Goal: Task Accomplishment & Management: Use online tool/utility

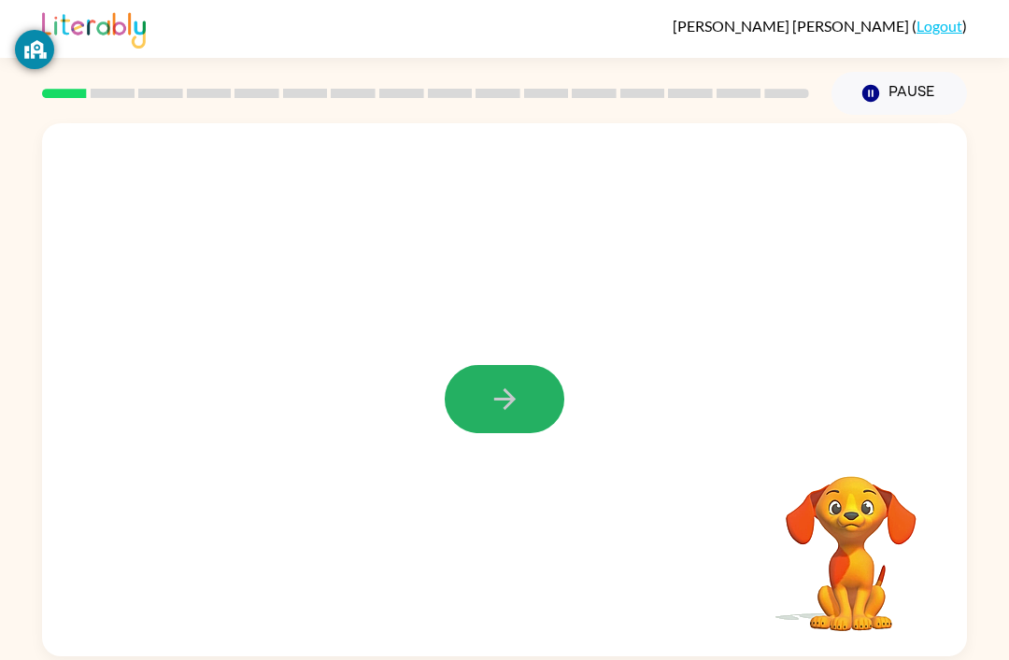
click at [546, 389] on button "button" at bounding box center [505, 399] width 120 height 68
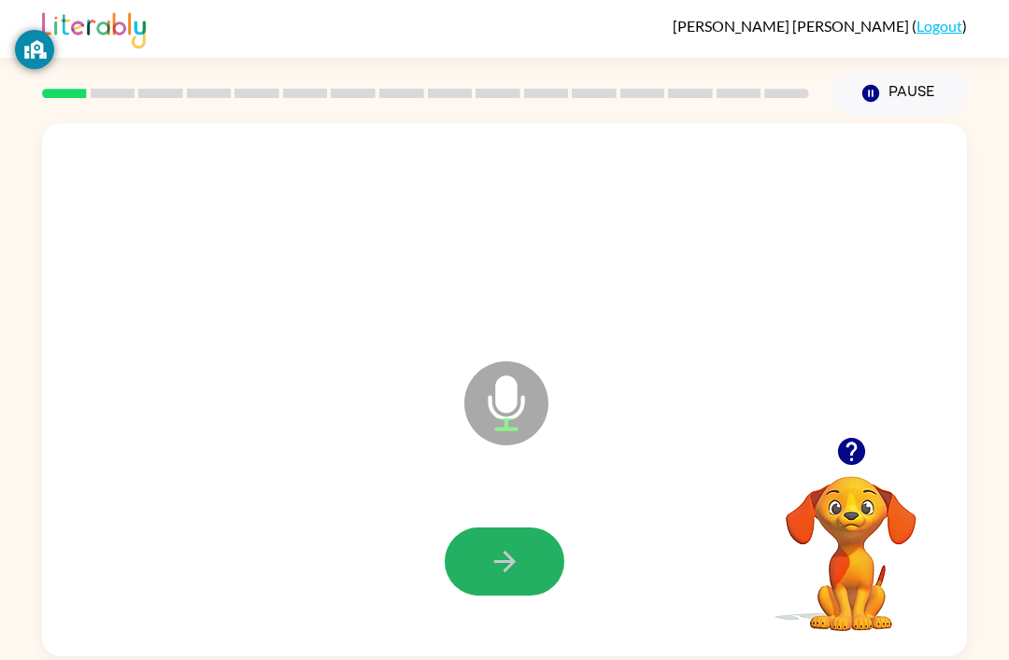
click at [507, 545] on button "button" at bounding box center [505, 562] width 120 height 68
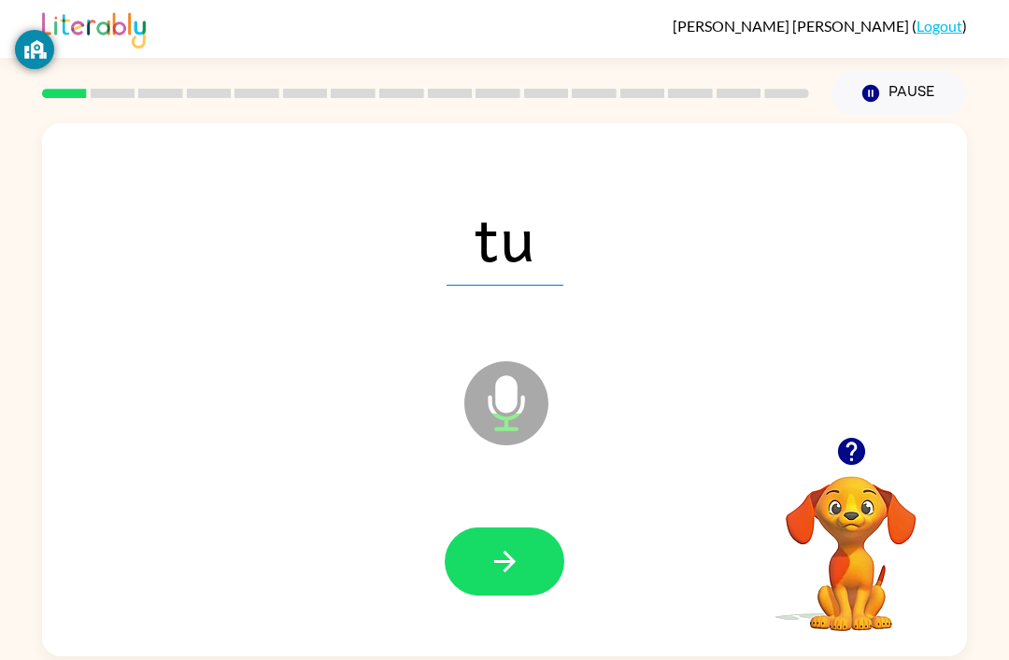
click at [522, 544] on button "button" at bounding box center [505, 562] width 120 height 68
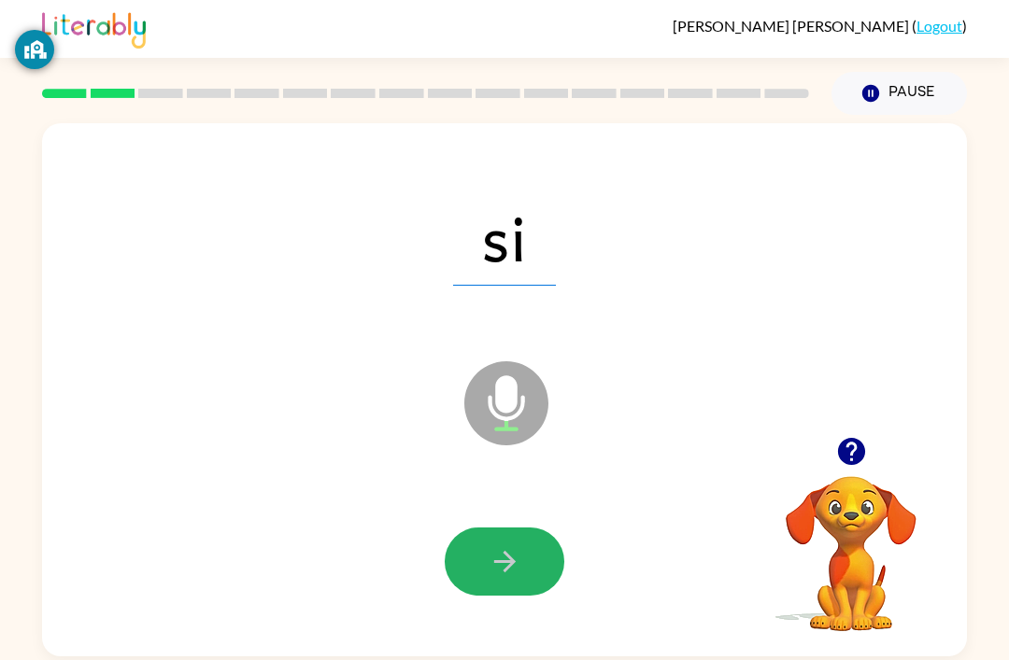
click at [546, 565] on button "button" at bounding box center [505, 562] width 120 height 68
click at [515, 542] on button "button" at bounding box center [505, 562] width 120 height 68
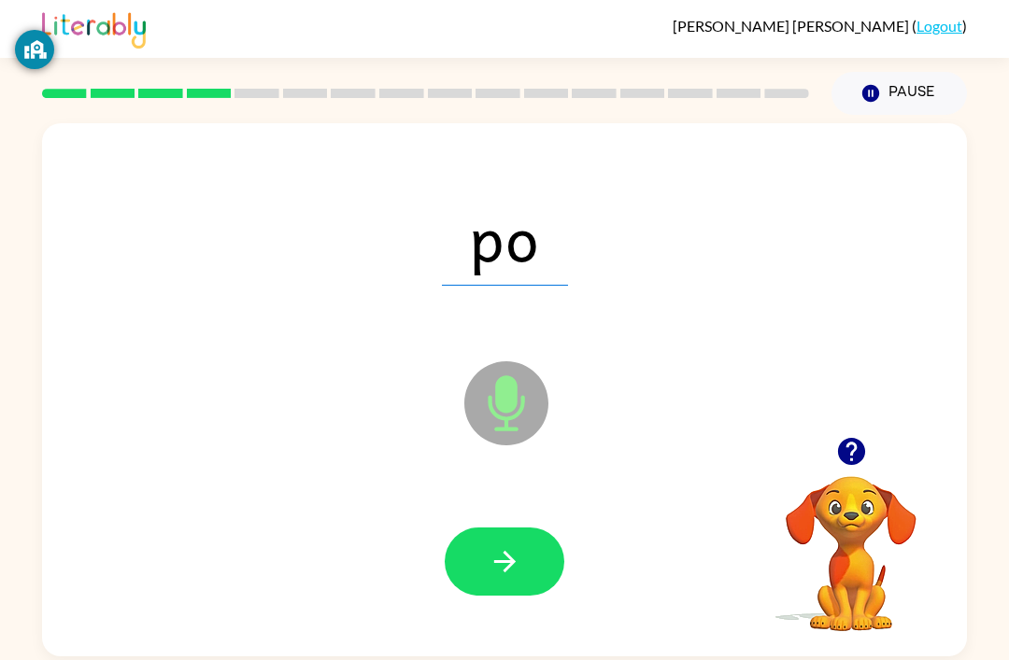
click at [530, 552] on button "button" at bounding box center [505, 562] width 120 height 68
click at [504, 568] on icon "button" at bounding box center [504, 561] width 33 height 33
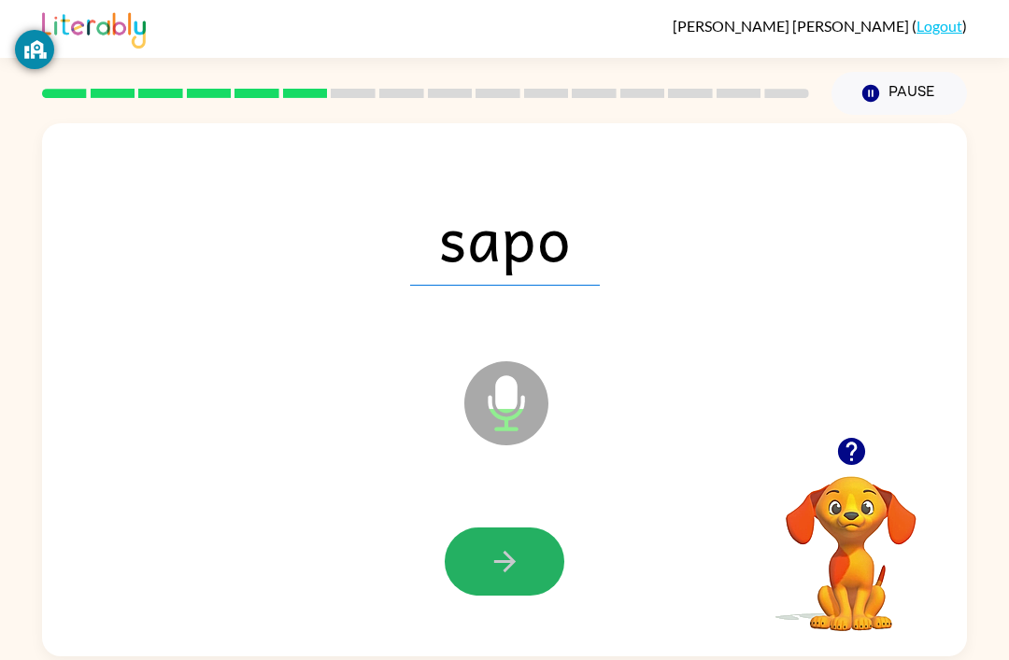
click at [508, 556] on icon "button" at bounding box center [504, 561] width 33 height 33
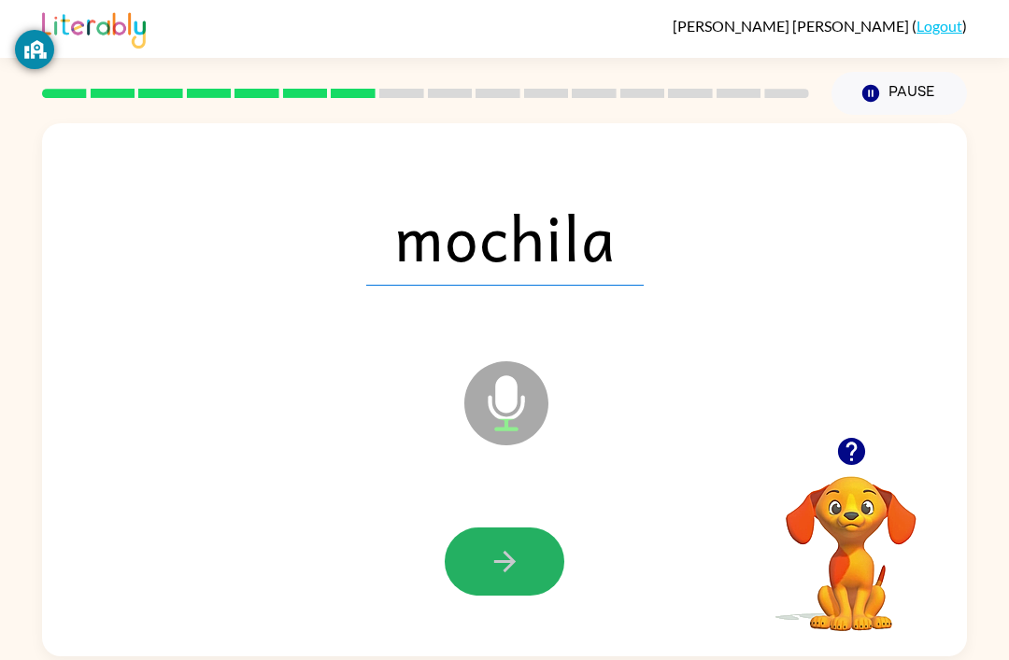
click at [529, 543] on button "button" at bounding box center [505, 562] width 120 height 68
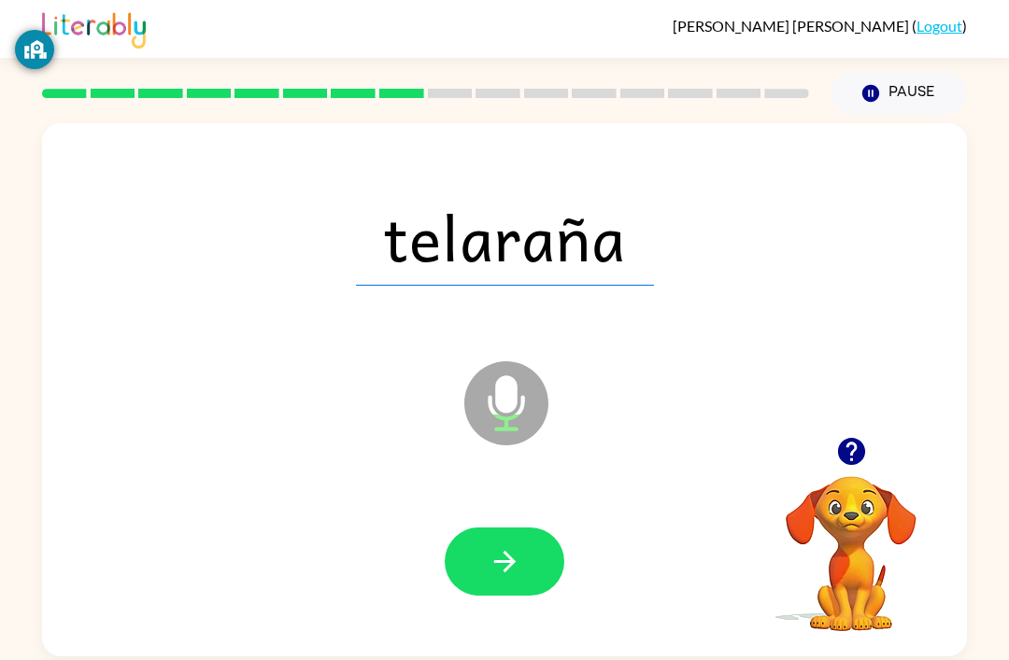
click at [509, 540] on button "button" at bounding box center [505, 562] width 120 height 68
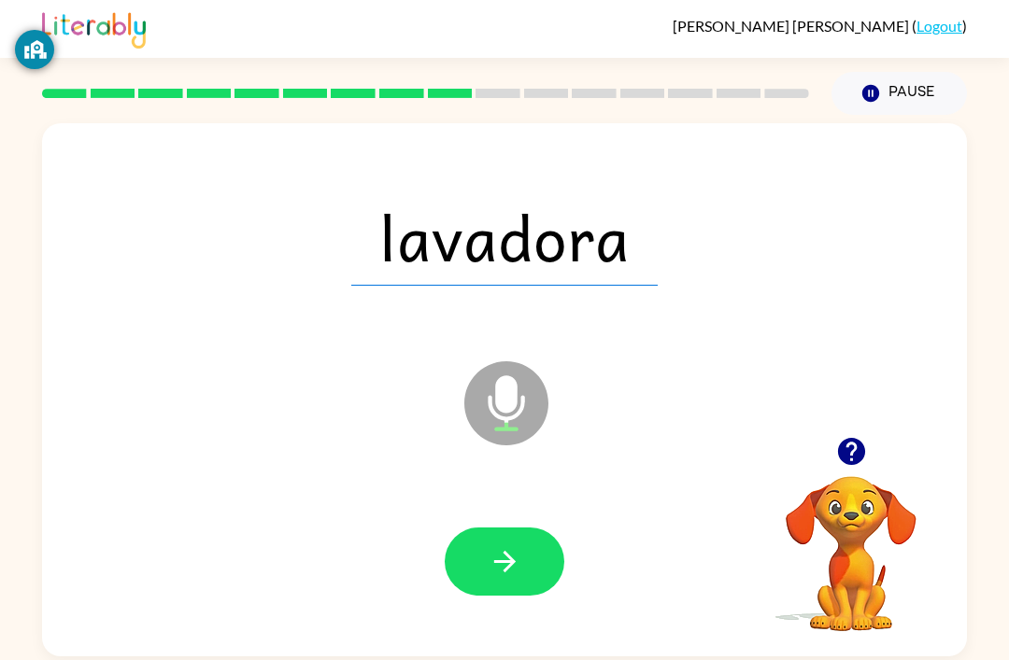
click at [504, 541] on button "button" at bounding box center [505, 562] width 120 height 68
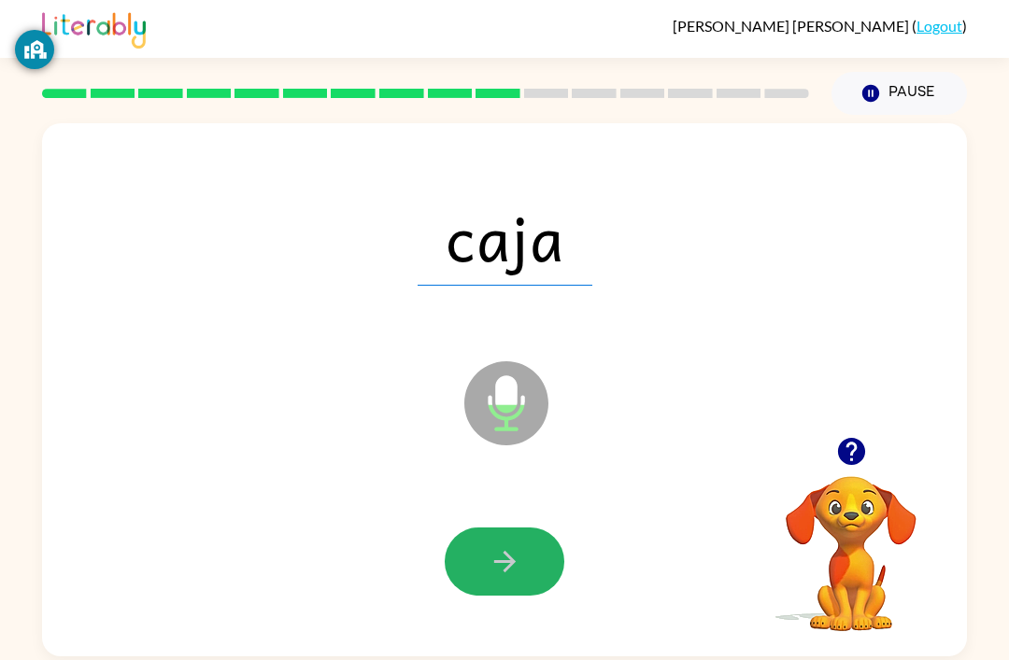
click at [508, 541] on button "button" at bounding box center [505, 562] width 120 height 68
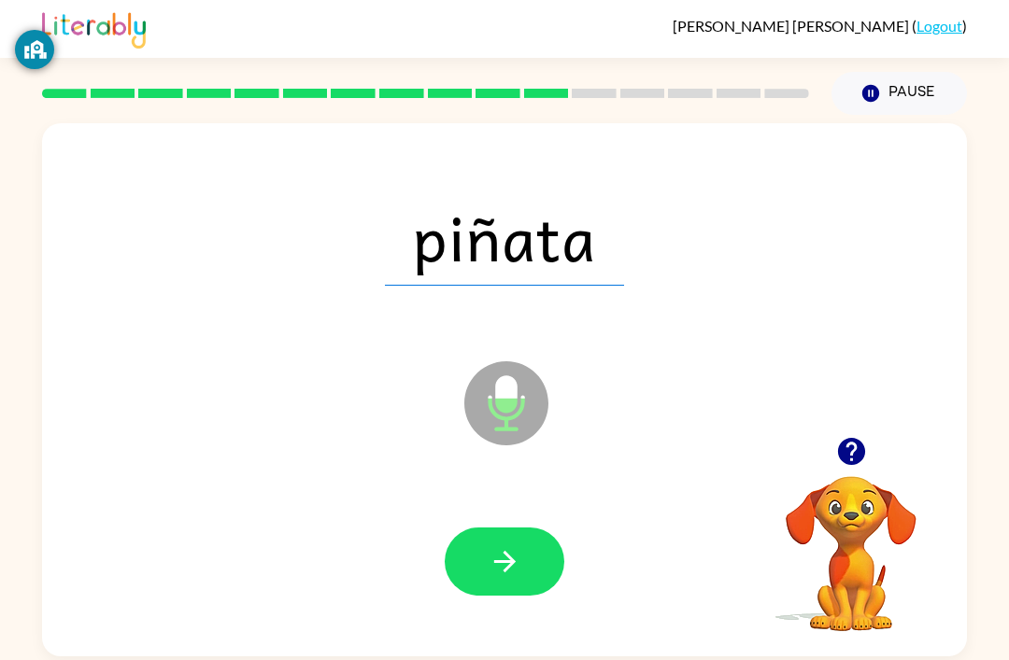
click at [510, 543] on button "button" at bounding box center [505, 562] width 120 height 68
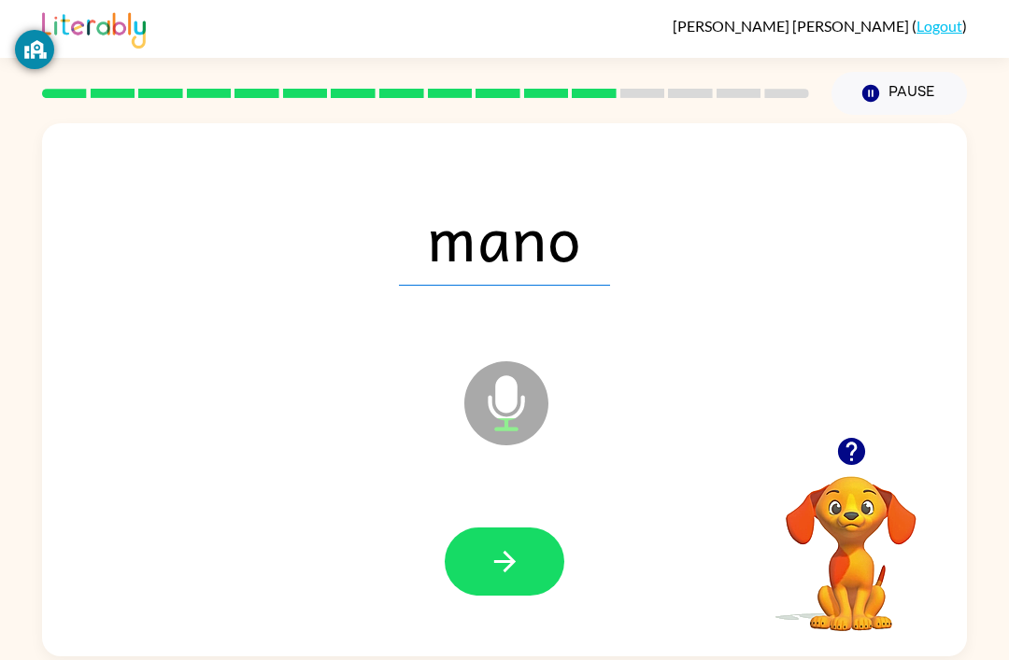
click at [516, 542] on button "button" at bounding box center [505, 562] width 120 height 68
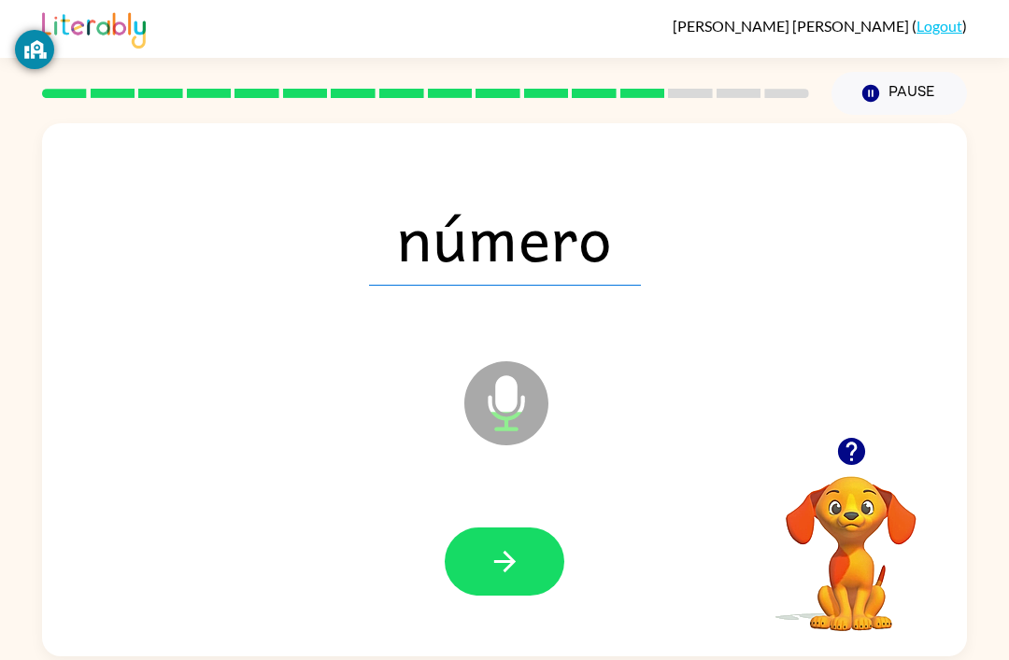
click at [543, 561] on button "button" at bounding box center [505, 562] width 120 height 68
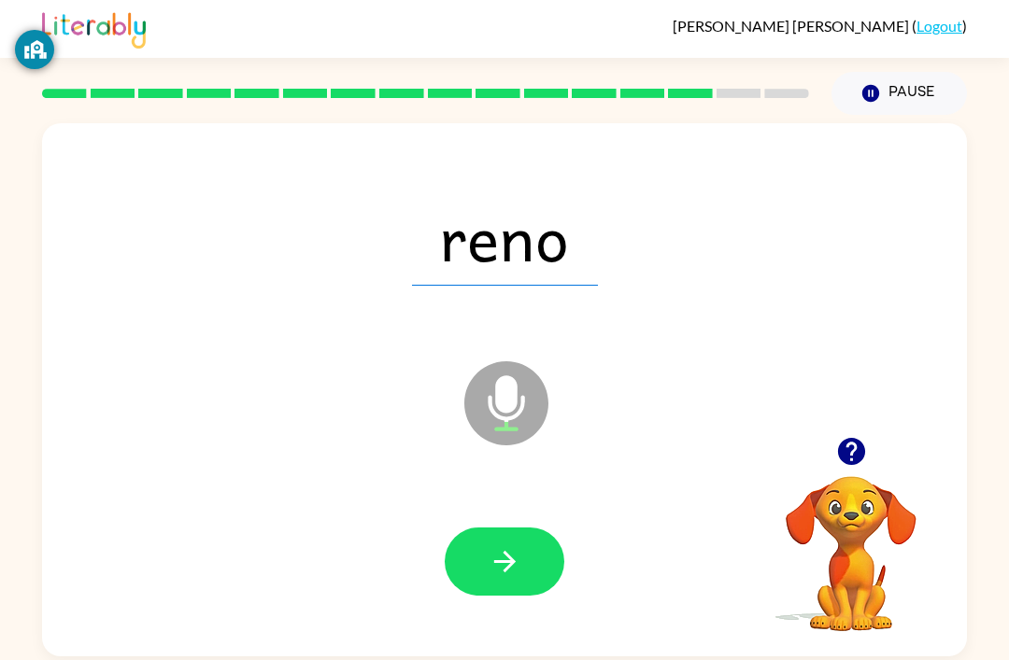
click at [522, 559] on button "button" at bounding box center [505, 562] width 120 height 68
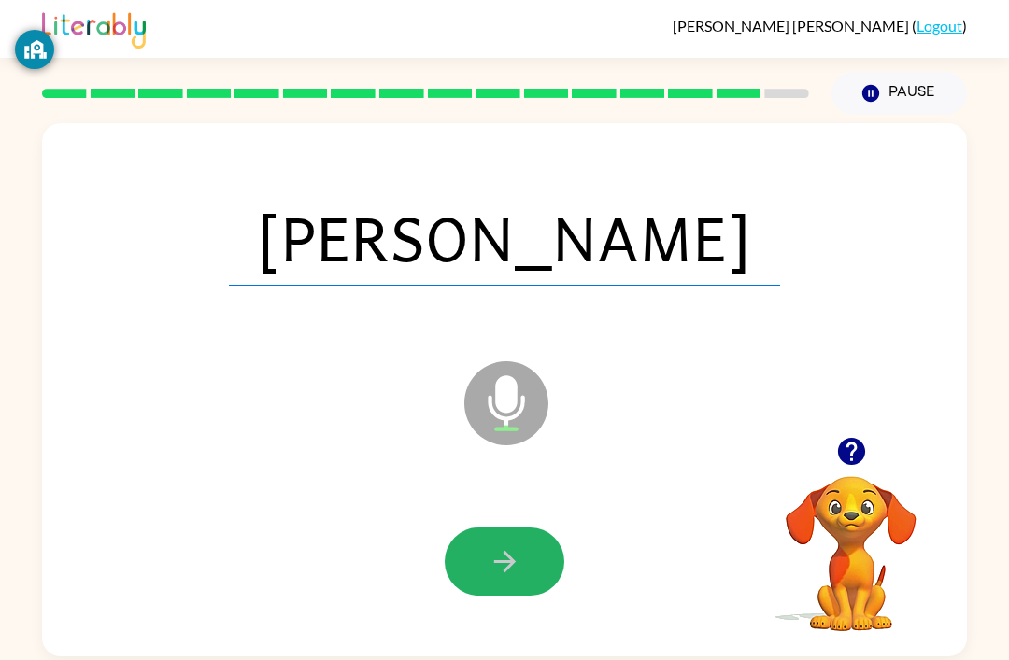
click at [499, 545] on button "button" at bounding box center [505, 562] width 120 height 68
